Goal: Information Seeking & Learning: Find specific fact

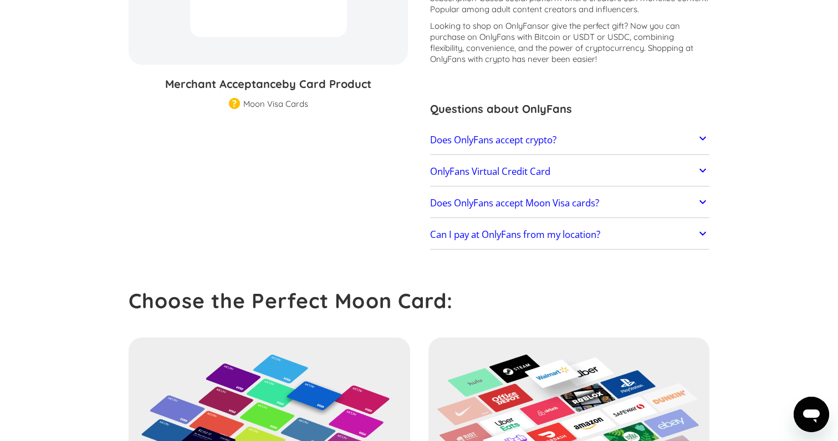
click at [468, 178] on link "OnlyFans Virtual Credit Card" at bounding box center [569, 171] width 279 height 23
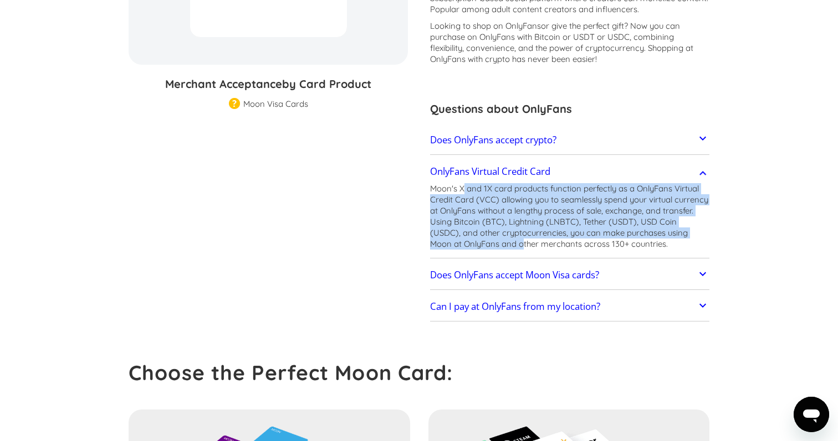
drag, startPoint x: 464, startPoint y: 193, endPoint x: 490, endPoint y: 243, distance: 56.0
click at [490, 243] on p "Moon's X and 1X card products function perfectly as a OnlyFans Virtual Credit C…" at bounding box center [569, 216] width 279 height 66
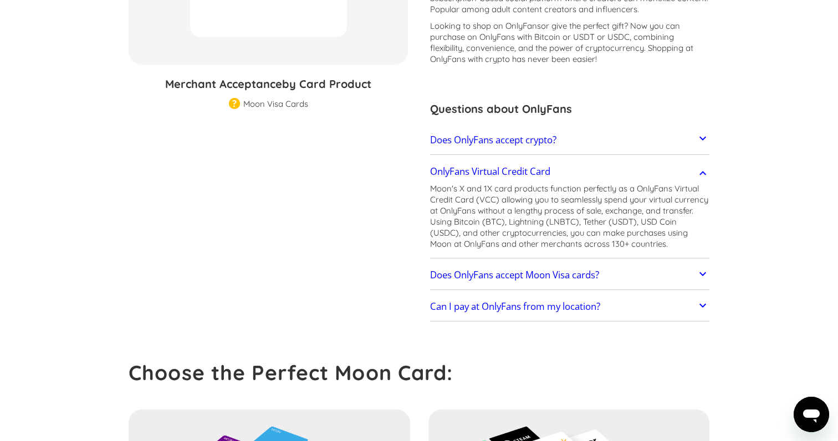
click at [490, 243] on p "Moon's X and 1X card products function perfectly as a OnlyFans Virtual Credit C…" at bounding box center [569, 216] width 279 height 66
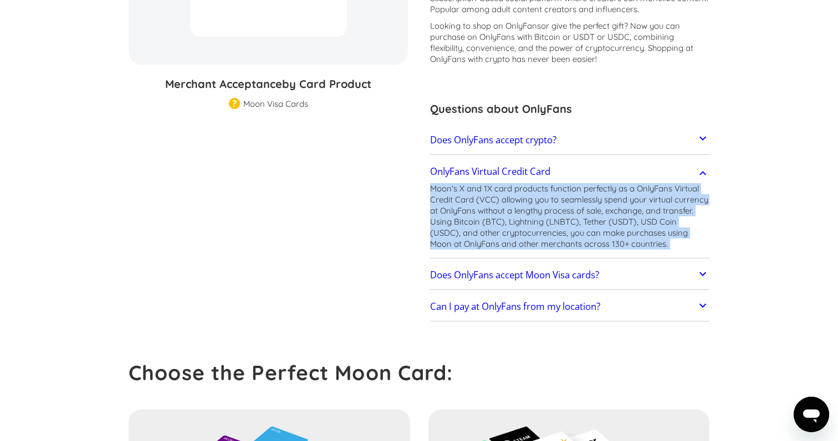
click at [490, 243] on p "Moon's X and 1X card products function perfectly as a OnlyFans Virtual Credit C…" at bounding box center [569, 216] width 279 height 66
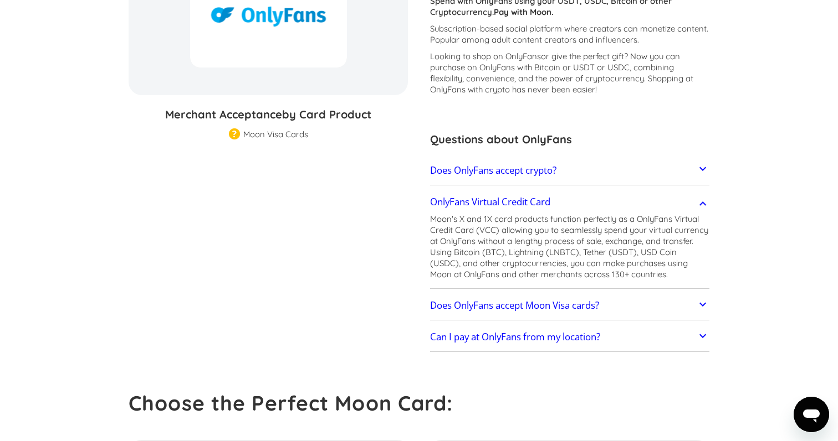
scroll to position [212, 0]
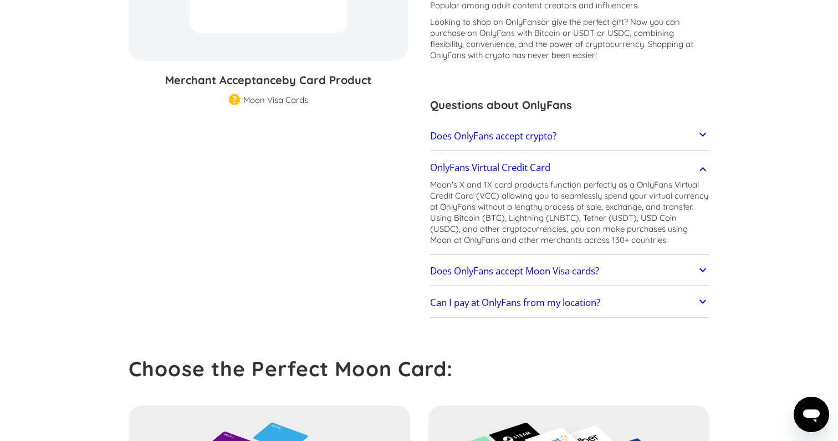
click at [483, 275] on h2 "Does OnlyFans accept Moon Visa cards?" at bounding box center [514, 271] width 169 height 11
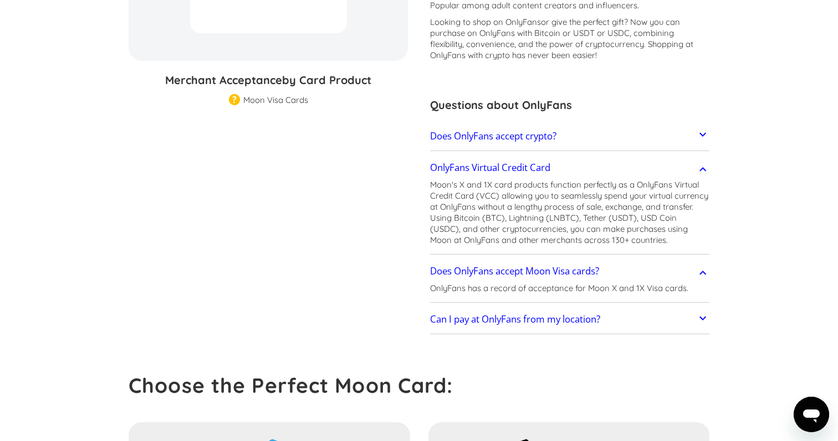
click at [479, 316] on h2 "Can I pay at OnlyFans from my location?" at bounding box center [515, 319] width 170 height 11
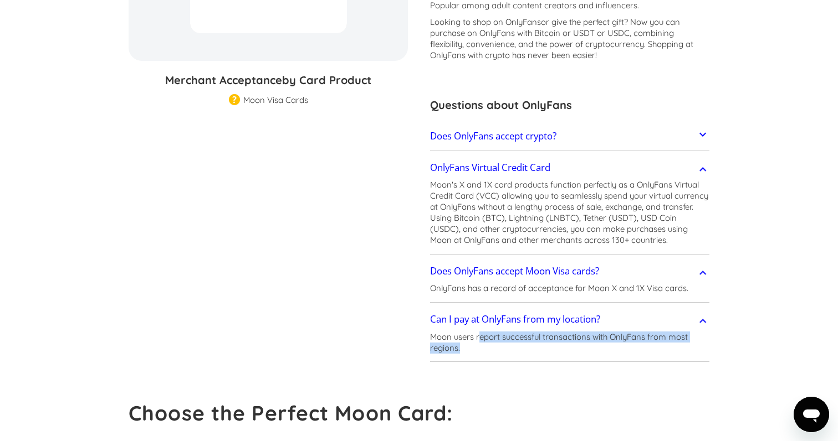
drag, startPoint x: 479, startPoint y: 334, endPoint x: 479, endPoint y: 347, distance: 12.7
click at [480, 348] on p "Moon users report successful transactions with OnlyFans from most regions." at bounding box center [569, 343] width 279 height 22
click at [479, 347] on p "Moon users report successful transactions with OnlyFans from most regions." at bounding box center [569, 343] width 279 height 22
click at [540, 129] on link "Does OnlyFans accept crypto?" at bounding box center [569, 136] width 279 height 23
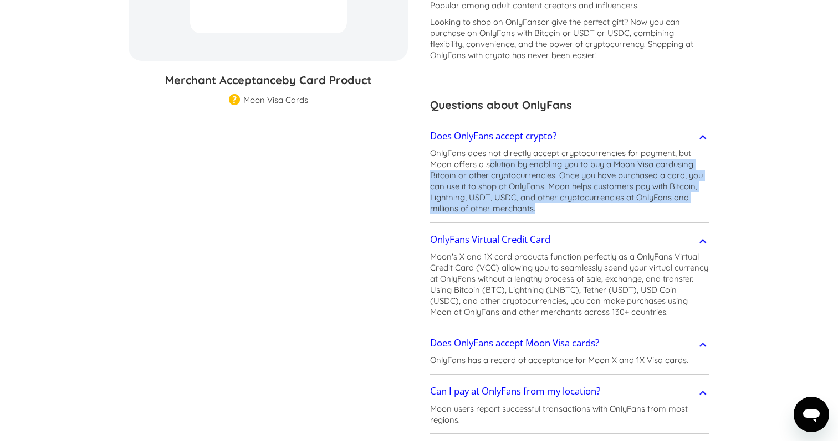
drag, startPoint x: 487, startPoint y: 165, endPoint x: 559, endPoint y: 204, distance: 81.6
click at [559, 204] on p "OnlyFans does not directly accept cryptocurrencies for payment, but Moon offers…" at bounding box center [569, 181] width 279 height 66
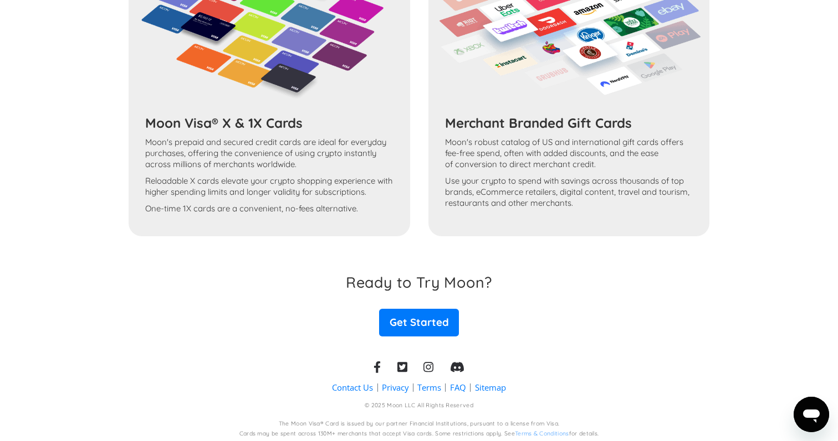
scroll to position [810, 0]
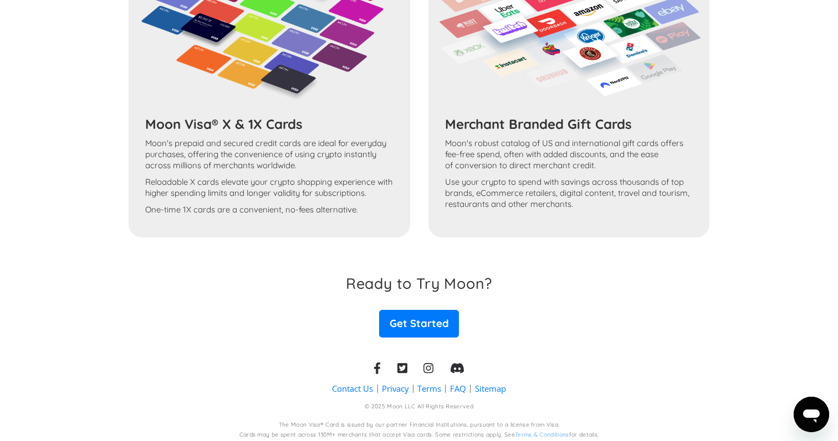
click at [305, 156] on div "Moon Visa® X & 1X Cards Moon's prepaid and secured credit cards are ideal for e…" at bounding box center [419, 81] width 581 height 314
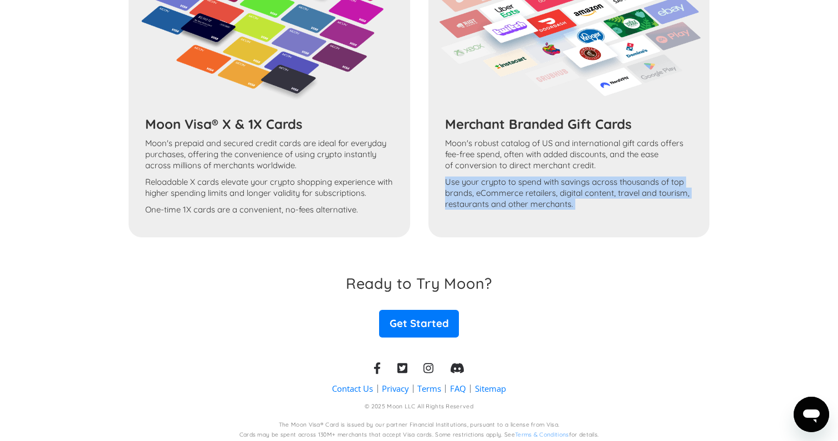
click at [305, 156] on div "Moon Visa® X & 1X Cards Moon's prepaid and secured credit cards are ideal for e…" at bounding box center [419, 81] width 581 height 314
click at [296, 199] on div "Moon Visa® X & 1X Cards Moon's prepaid and secured credit cards are ideal for e…" at bounding box center [419, 81] width 581 height 314
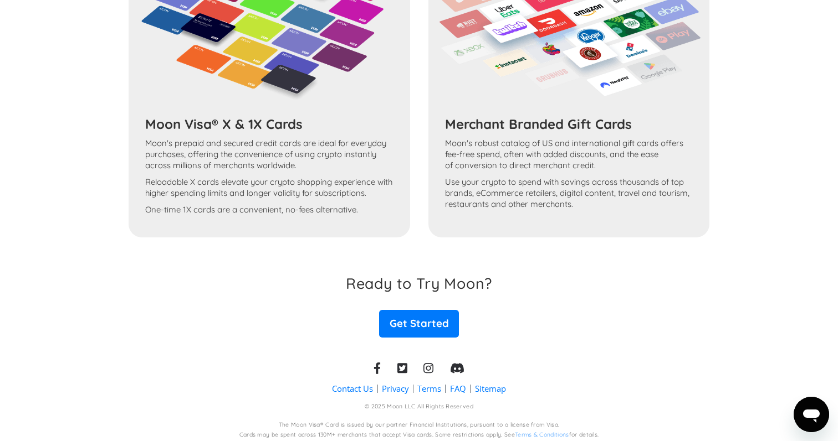
click at [296, 199] on div "Moon Visa® X & 1X Cards Moon's prepaid and secured credit cards are ideal for e…" at bounding box center [419, 81] width 581 height 314
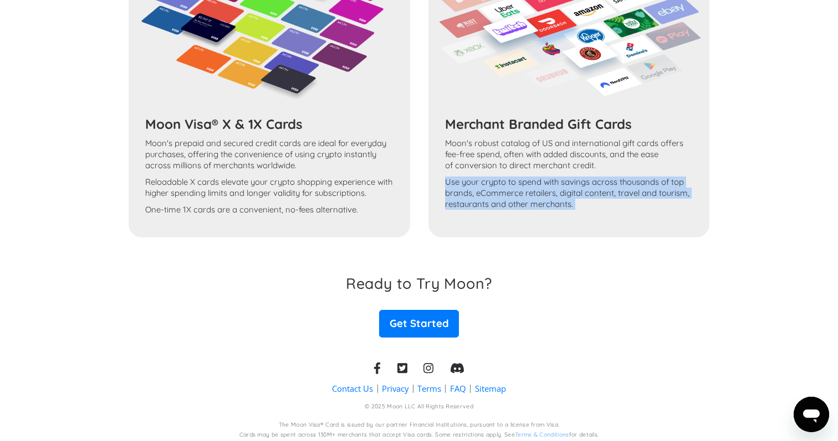
click at [296, 199] on div "Moon Visa® X & 1X Cards Moon's prepaid and secured credit cards are ideal for e…" at bounding box center [419, 81] width 581 height 314
click at [297, 216] on div "Moon Visa® X & 1X Cards Moon's prepaid and secured credit cards are ideal for e…" at bounding box center [419, 81] width 581 height 314
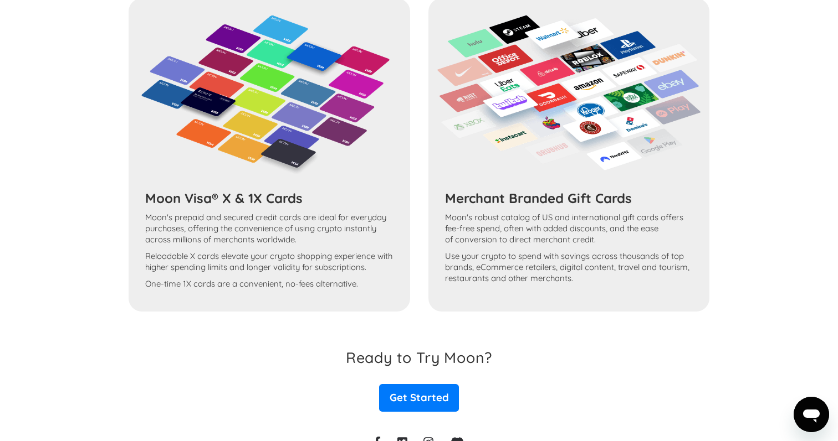
scroll to position [735, 0]
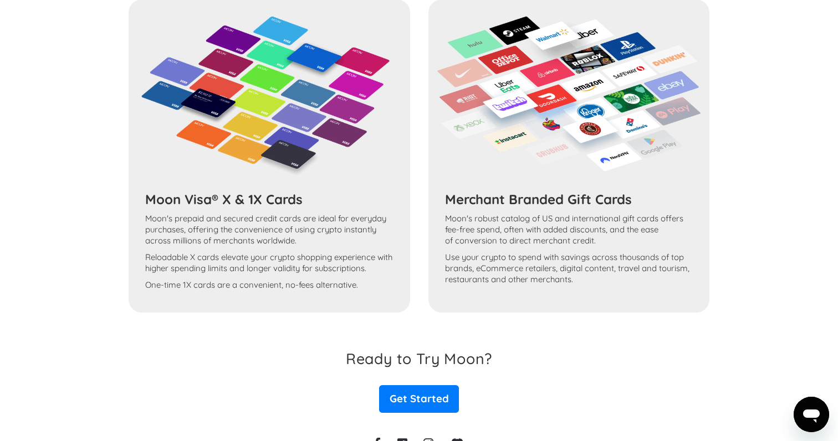
click at [486, 254] on p "Use your crypto to spend with savings across thousands of top brands, eCommerce…" at bounding box center [569, 268] width 248 height 33
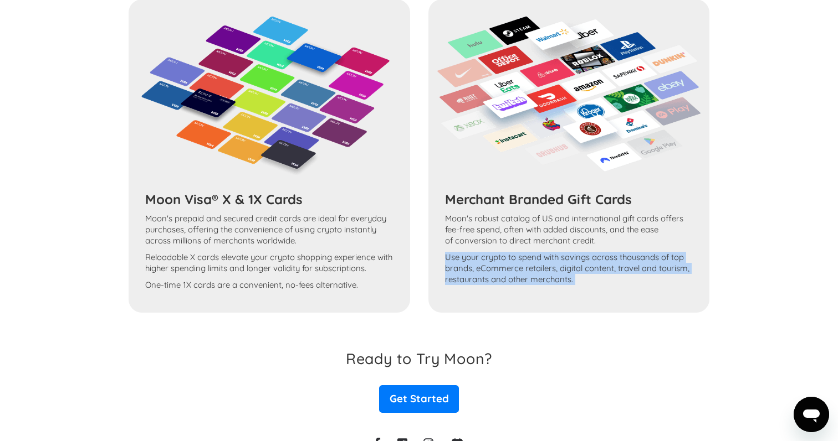
click at [486, 254] on p "Use your crypto to spend with savings across thousands of top brands, eCommerce…" at bounding box center [569, 268] width 248 height 33
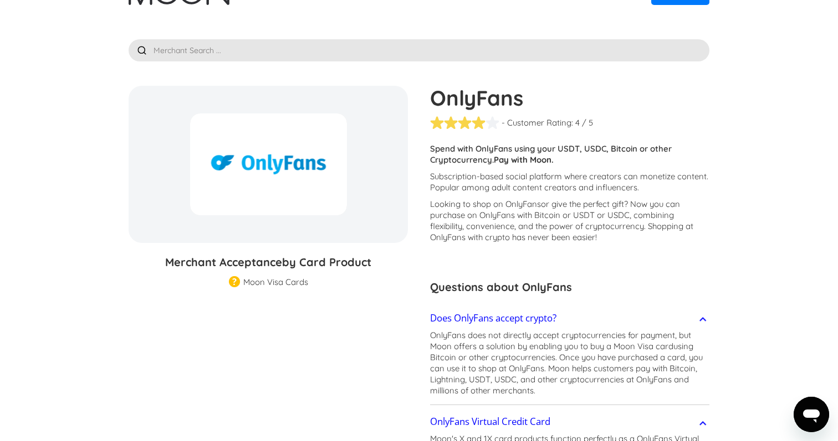
scroll to position [16, 0]
